Goal: Find specific page/section

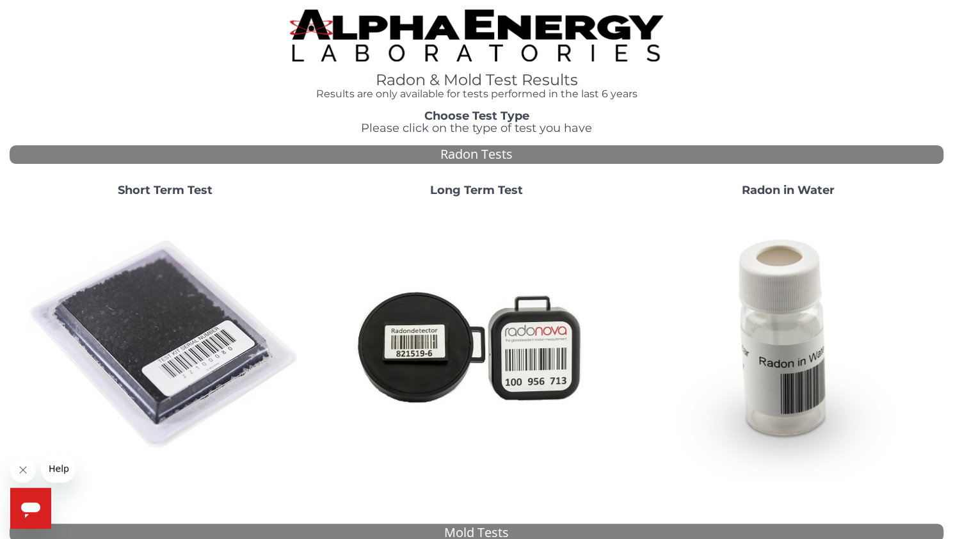
click at [134, 341] on img at bounding box center [165, 344] width 275 height 275
